Goal: Information Seeking & Learning: Learn about a topic

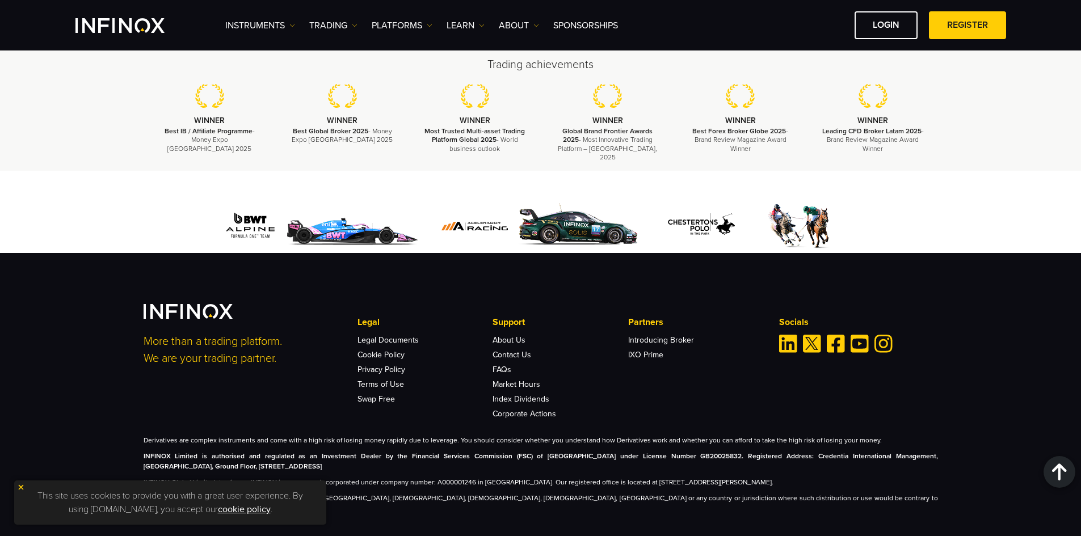
click at [516, 455] on p "INFINOX Limited is authorised and regulated as an Investment Dealer by the Fina…" at bounding box center [541, 461] width 794 height 20
click at [565, 456] on p "INFINOX Limited is authorised and regulated as an Investment Dealer by the Fina…" at bounding box center [541, 461] width 794 height 20
click at [573, 455] on p "INFINOX Limited is authorised and regulated as an Investment Dealer by the Fina…" at bounding box center [541, 461] width 794 height 20
click at [23, 485] on img at bounding box center [21, 487] width 8 height 8
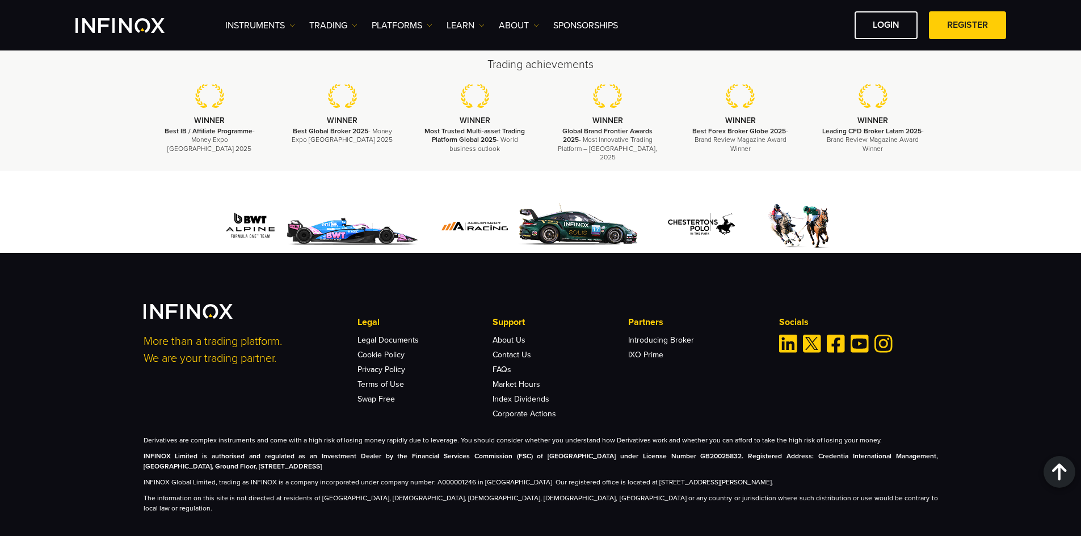
click at [347, 460] on p "INFINOX Limited is authorised and regulated as an Investment Dealer by the Fina…" at bounding box center [541, 461] width 794 height 20
click at [355, 457] on p "INFINOX Limited is authorised and regulated as an Investment Dealer by the Fina…" at bounding box center [541, 461] width 794 height 20
click at [448, 456] on p "INFINOX Limited is authorised and regulated as an Investment Dealer by the Fina…" at bounding box center [541, 461] width 794 height 20
drag, startPoint x: 380, startPoint y: 449, endPoint x: 530, endPoint y: 451, distance: 150.4
click at [530, 452] on strong "INFINOX Limited is authorised and regulated as an Investment Dealer by the Fina…" at bounding box center [541, 461] width 794 height 18
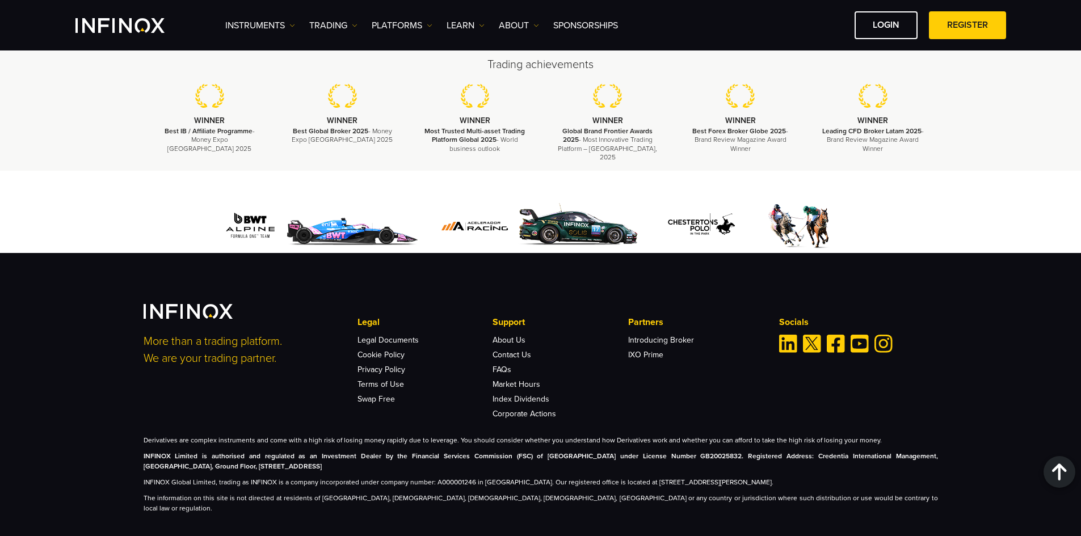
click at [285, 452] on p "INFINOX Limited is authorised and regulated as an Investment Dealer by the Fina…" at bounding box center [541, 461] width 794 height 20
drag, startPoint x: 254, startPoint y: 448, endPoint x: 530, endPoint y: 448, distance: 275.8
click at [530, 452] on strong "INFINOX Limited is authorised and regulated as an Investment Dealer by the Fina…" at bounding box center [541, 461] width 794 height 18
copy strong "egulated as an Investment Dealer by the Financial Services Commission (FSC) of …"
